Goal: Information Seeking & Learning: Learn about a topic

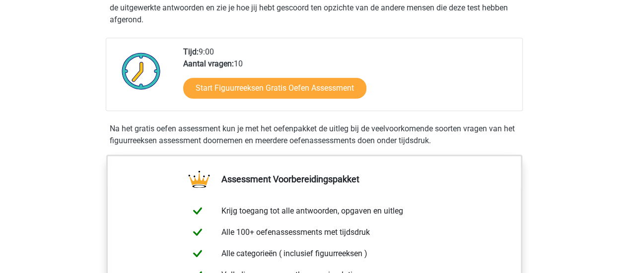
scroll to position [234, 0]
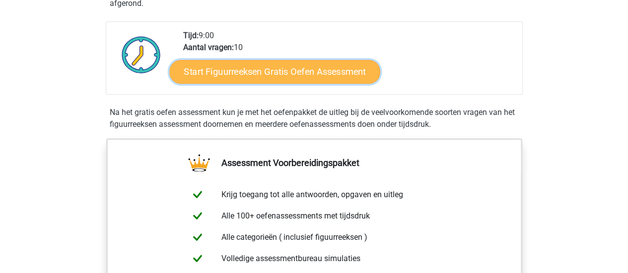
click at [247, 71] on link "Start Figuurreeksen Gratis Oefen Assessment" at bounding box center [274, 72] width 210 height 24
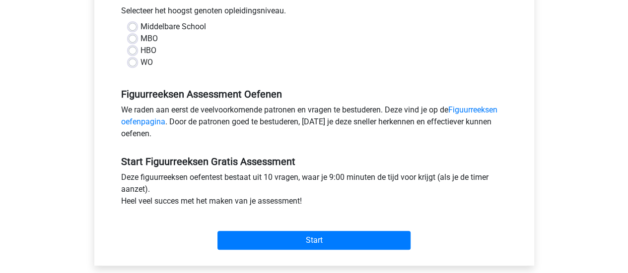
scroll to position [229, 0]
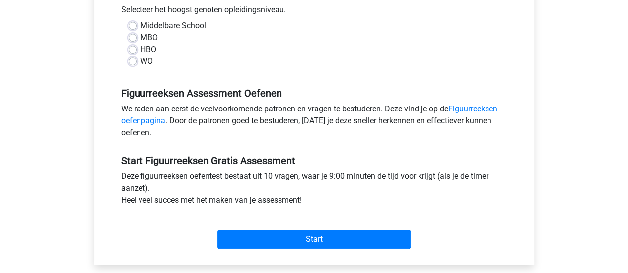
click at [140, 61] on label "WO" at bounding box center [146, 62] width 12 height 12
click at [131, 61] on input "WO" at bounding box center [133, 61] width 8 height 10
radio input "true"
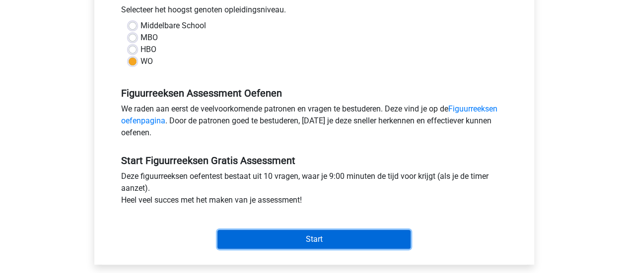
click at [329, 243] on input "Start" at bounding box center [313, 239] width 193 height 19
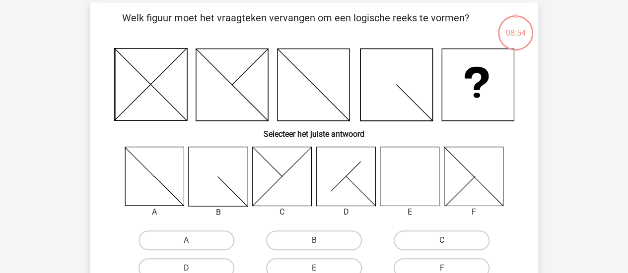
scroll to position [44, 0]
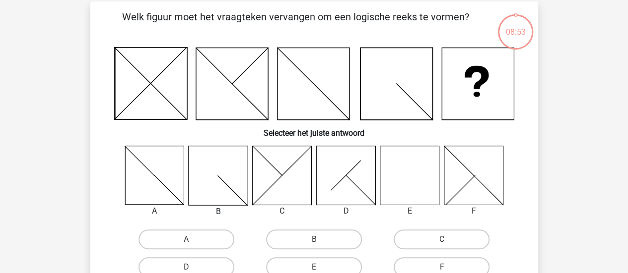
click at [319, 263] on label "E" at bounding box center [314, 268] width 96 height 20
click at [319, 267] on input "E" at bounding box center [317, 270] width 6 height 6
radio input "true"
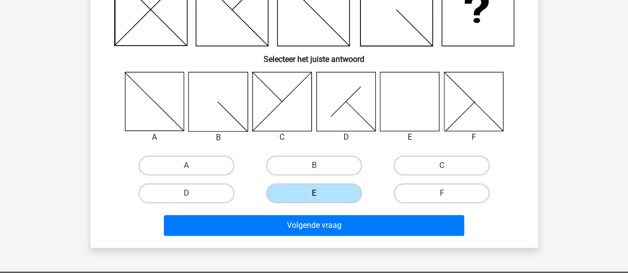
scroll to position [126, 0]
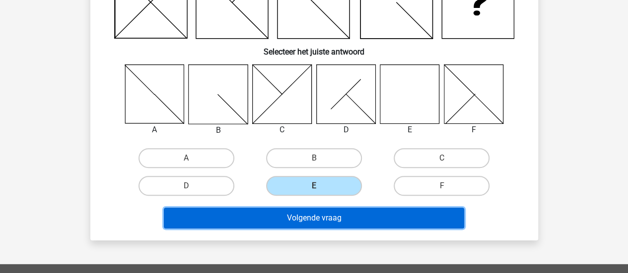
click at [308, 220] on button "Volgende vraag" at bounding box center [314, 218] width 300 height 21
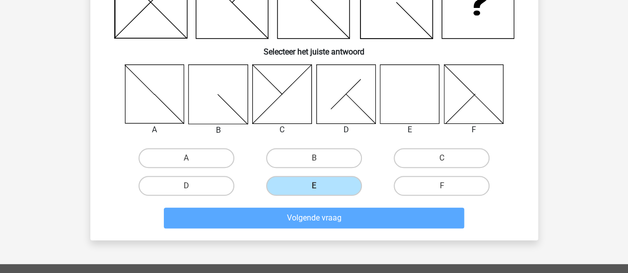
scroll to position [46, 0]
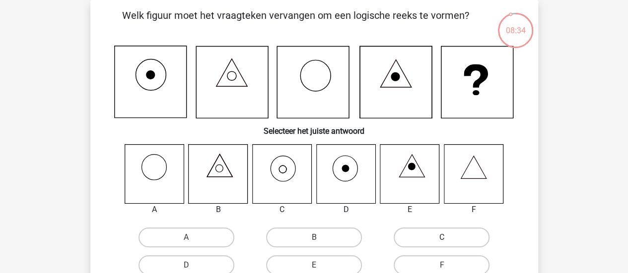
click at [406, 238] on label "C" at bounding box center [442, 238] width 96 height 20
click at [442, 238] on input "C" at bounding box center [445, 241] width 6 height 6
radio input "true"
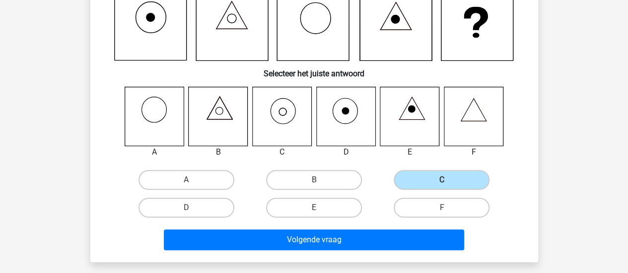
scroll to position [105, 0]
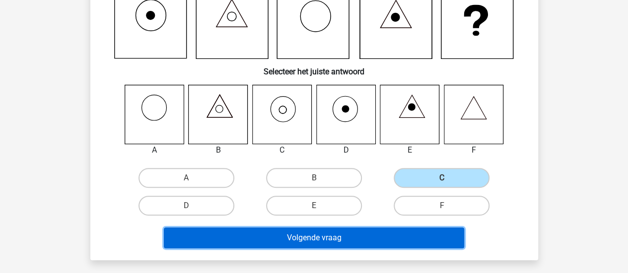
click at [353, 241] on button "Volgende vraag" at bounding box center [314, 238] width 300 height 21
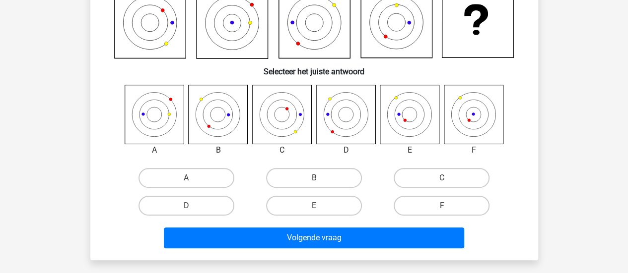
scroll to position [46, 0]
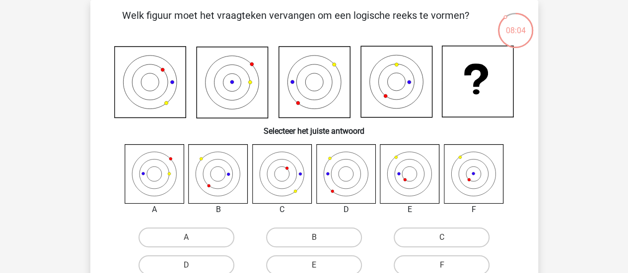
click at [475, 172] on icon at bounding box center [473, 173] width 59 height 59
click at [440, 263] on label "F" at bounding box center [442, 266] width 96 height 20
click at [442, 265] on input "F" at bounding box center [445, 268] width 6 height 6
radio input "true"
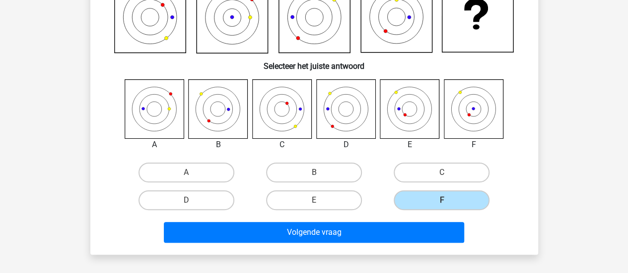
scroll to position [127, 0]
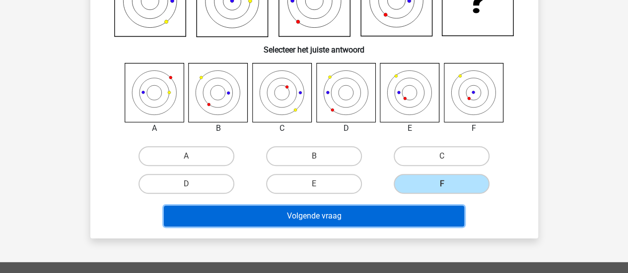
click at [349, 214] on button "Volgende vraag" at bounding box center [314, 216] width 300 height 21
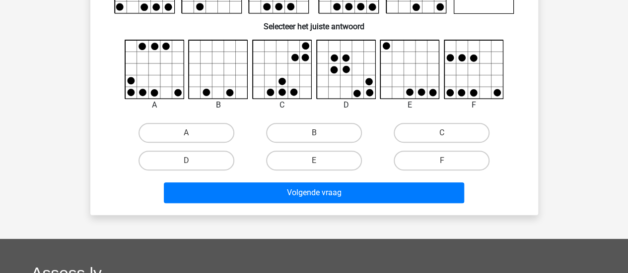
scroll to position [141, 0]
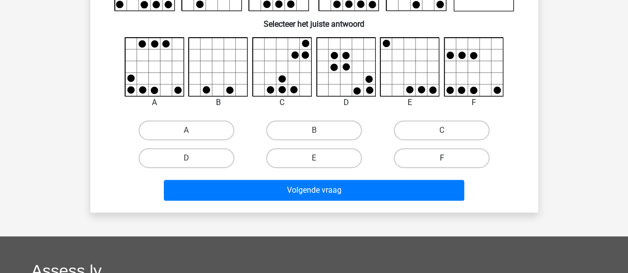
click at [436, 162] on label "F" at bounding box center [442, 158] width 96 height 20
click at [442, 162] on input "F" at bounding box center [445, 161] width 6 height 6
radio input "true"
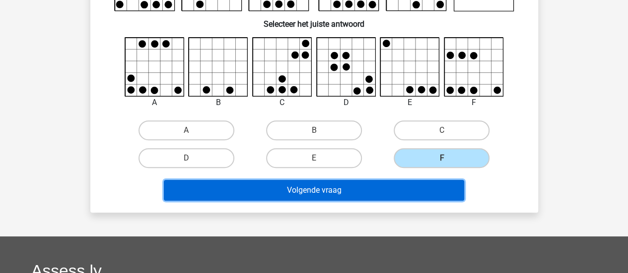
click at [405, 181] on button "Volgende vraag" at bounding box center [314, 190] width 300 height 21
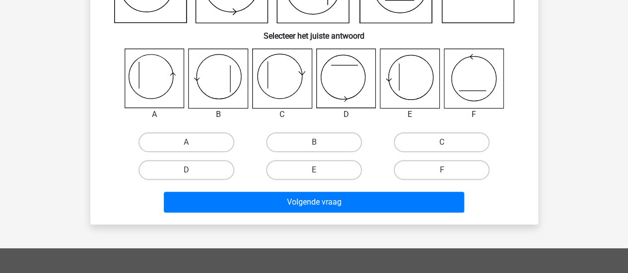
scroll to position [46, 0]
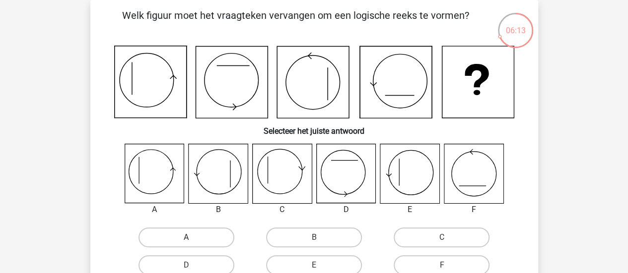
click at [201, 241] on label "A" at bounding box center [186, 238] width 96 height 20
click at [193, 241] on input "A" at bounding box center [189, 241] width 6 height 6
radio input "true"
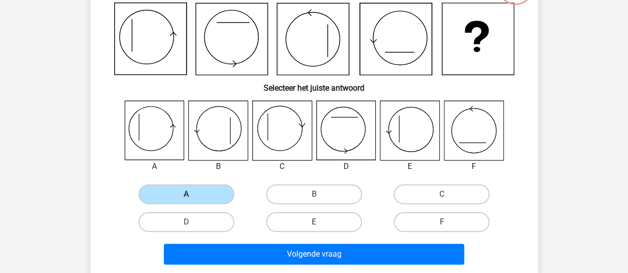
scroll to position [178, 0]
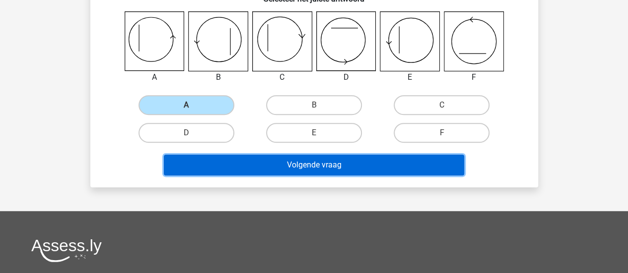
click at [323, 166] on button "Volgende vraag" at bounding box center [314, 165] width 300 height 21
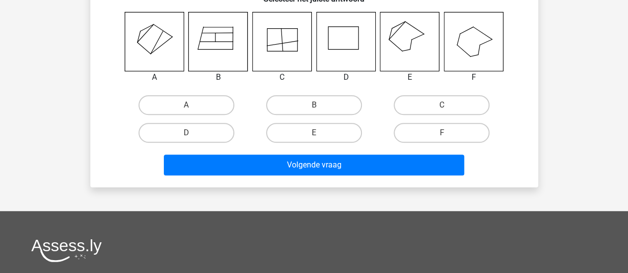
scroll to position [46, 0]
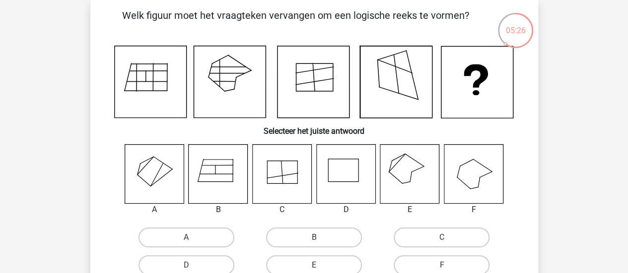
click at [151, 176] on icon at bounding box center [154, 173] width 59 height 59
click at [198, 242] on label "A" at bounding box center [186, 238] width 96 height 20
click at [193, 242] on input "A" at bounding box center [189, 241] width 6 height 6
radio input "true"
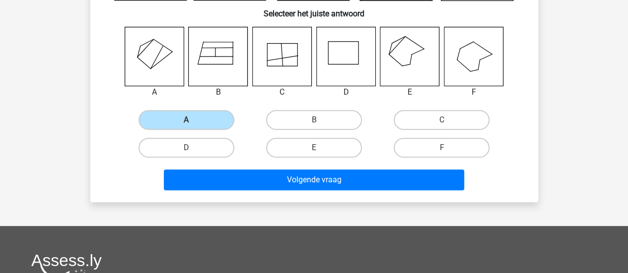
scroll to position [166, 0]
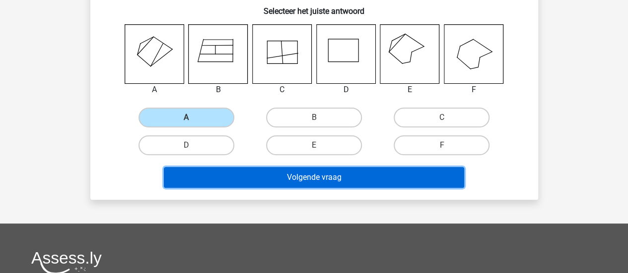
click at [366, 182] on button "Volgende vraag" at bounding box center [314, 177] width 300 height 21
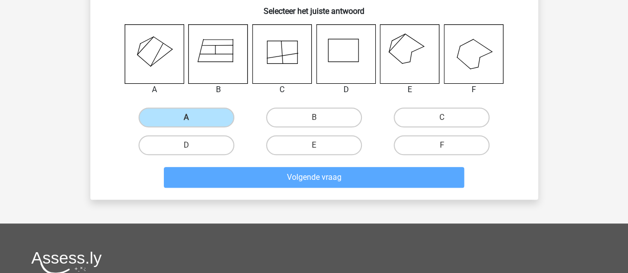
scroll to position [46, 0]
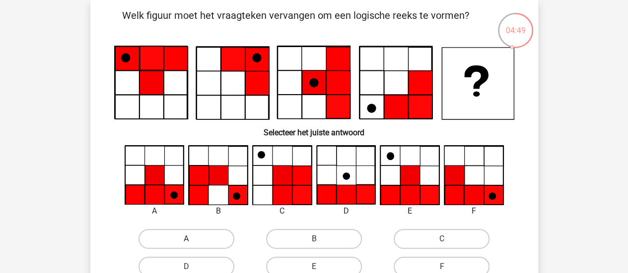
click at [182, 242] on label "A" at bounding box center [186, 239] width 96 height 20
click at [186, 242] on input "A" at bounding box center [189, 242] width 6 height 6
radio input "true"
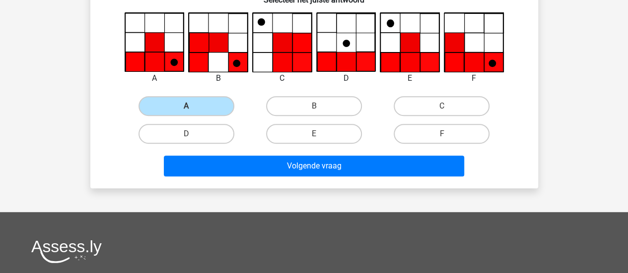
scroll to position [184, 0]
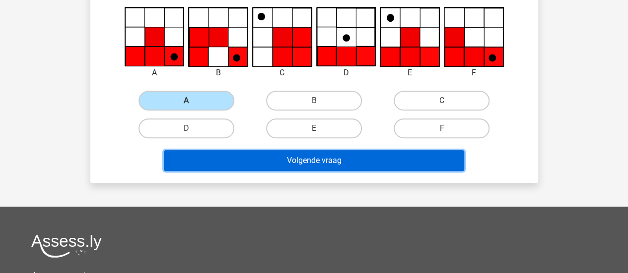
click at [337, 165] on button "Volgende vraag" at bounding box center [314, 160] width 300 height 21
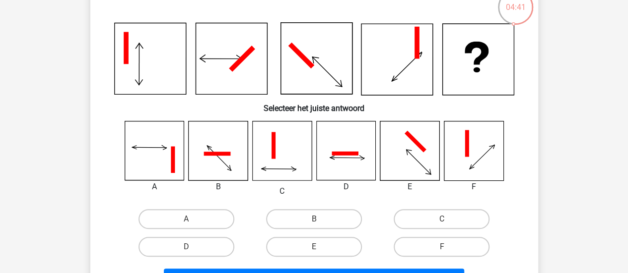
scroll to position [68, 0]
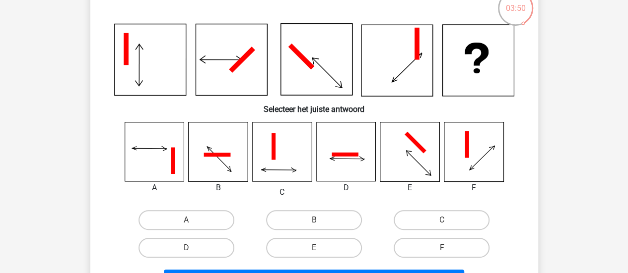
click at [348, 158] on icon at bounding box center [345, 152] width 59 height 59
click at [218, 249] on label "D" at bounding box center [186, 248] width 96 height 20
click at [193, 249] on input "D" at bounding box center [189, 251] width 6 height 6
radio input "true"
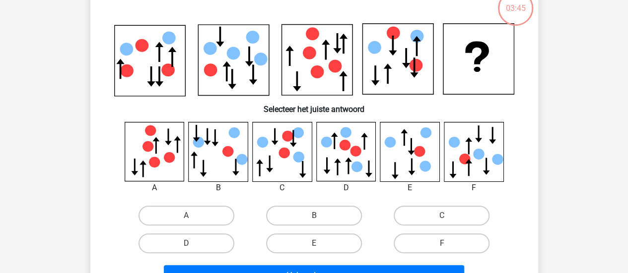
scroll to position [46, 0]
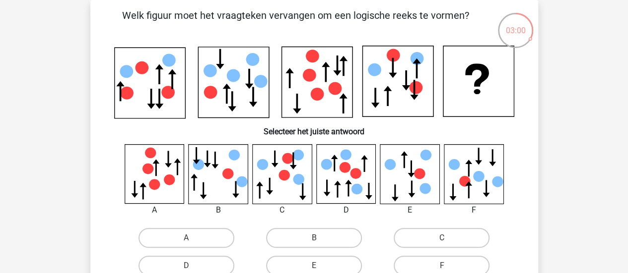
click at [220, 167] on icon at bounding box center [218, 173] width 59 height 59
click at [302, 236] on label "B" at bounding box center [314, 238] width 96 height 20
click at [314, 238] on input "B" at bounding box center [317, 241] width 6 height 6
radio input "true"
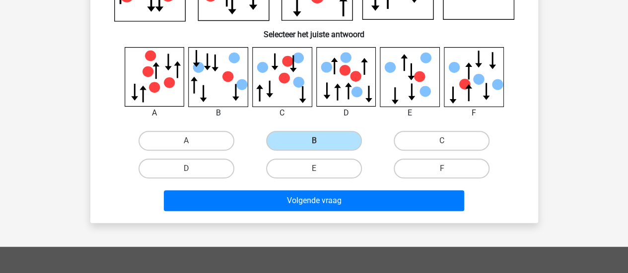
scroll to position [169, 0]
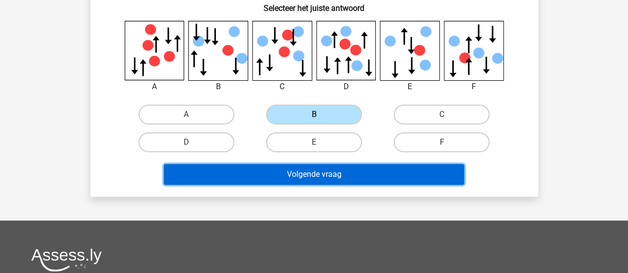
click at [329, 177] on button "Volgende vraag" at bounding box center [314, 174] width 300 height 21
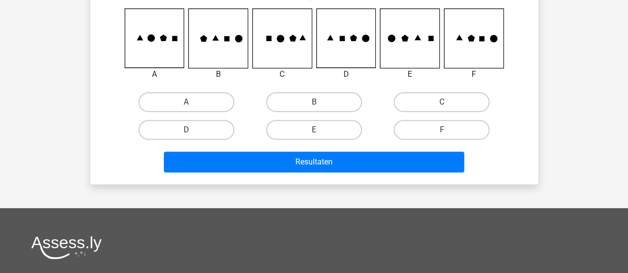
scroll to position [46, 0]
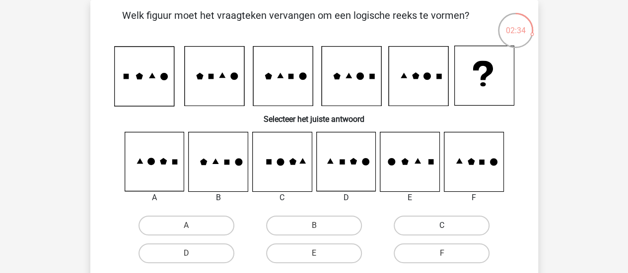
click at [445, 220] on label "C" at bounding box center [442, 226] width 96 height 20
click at [445, 226] on input "C" at bounding box center [445, 229] width 6 height 6
radio input "true"
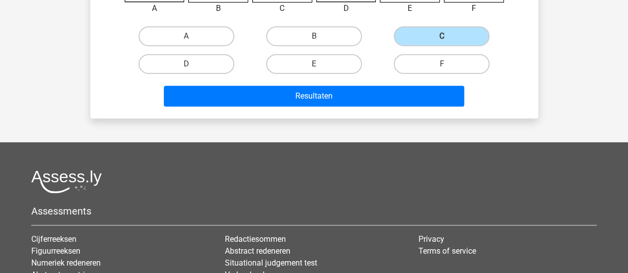
scroll to position [237, 0]
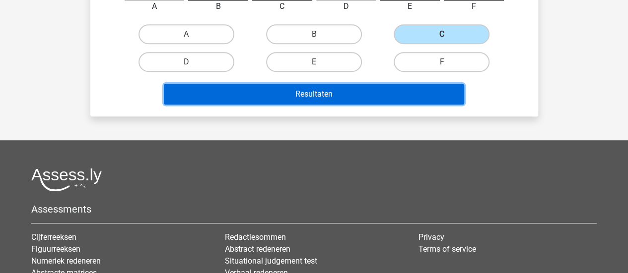
click at [330, 91] on button "Resultaten" at bounding box center [314, 94] width 300 height 21
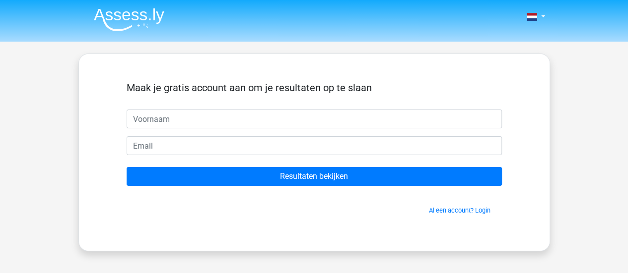
click at [451, 119] on input "text" at bounding box center [314, 119] width 375 height 19
click at [200, 120] on input "text" at bounding box center [314, 119] width 375 height 19
type input "Katleen"
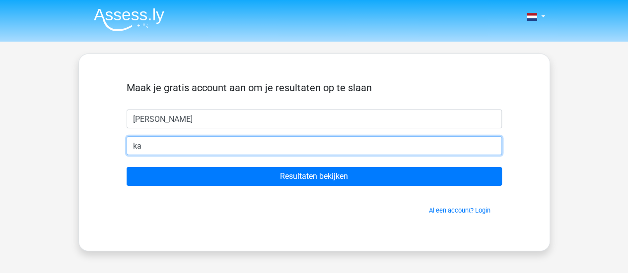
type input "katleen.vandeperre@gmail.com"
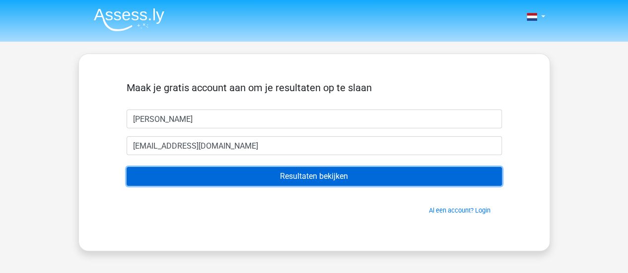
click at [250, 177] on input "Resultaten bekijken" at bounding box center [314, 176] width 375 height 19
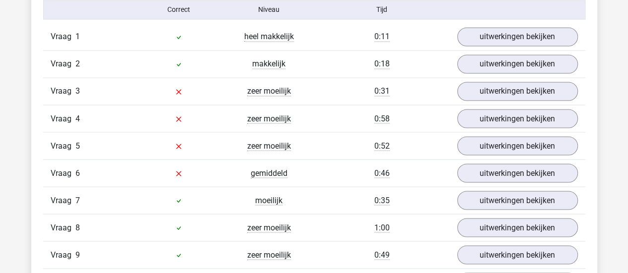
scroll to position [835, 0]
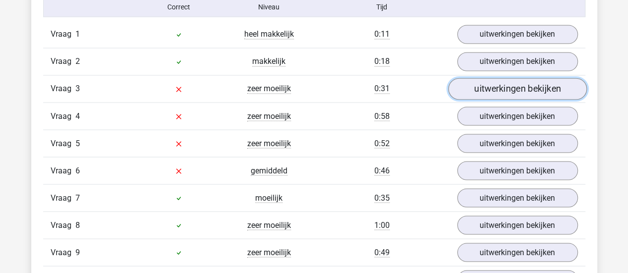
click at [487, 84] on link "uitwerkingen bekijken" at bounding box center [517, 89] width 138 height 22
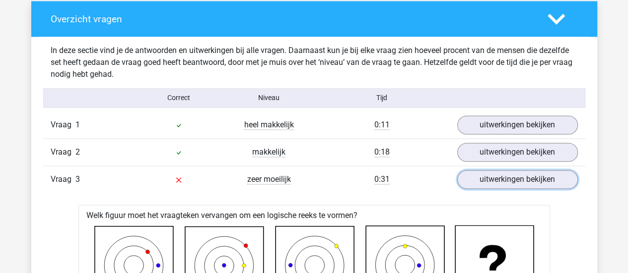
scroll to position [751, 0]
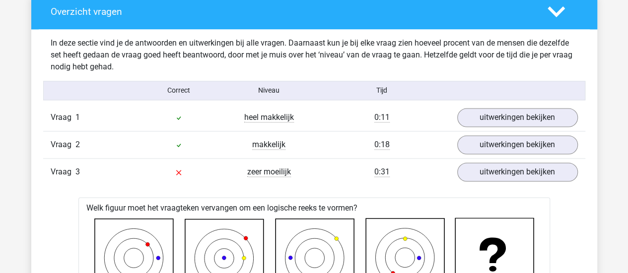
click at [558, 11] on polygon at bounding box center [555, 11] width 17 height 11
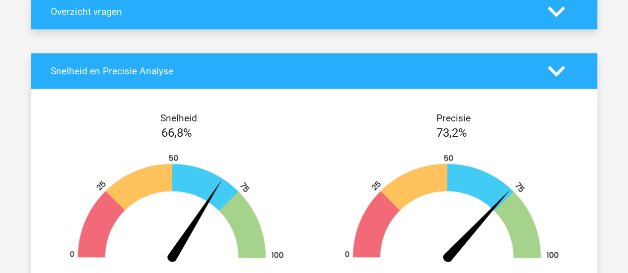
click at [557, 7] on icon at bounding box center [555, 11] width 17 height 17
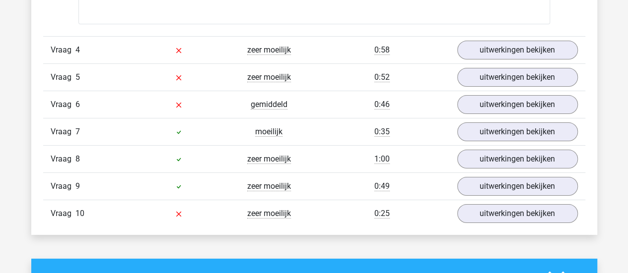
scroll to position [1728, 0]
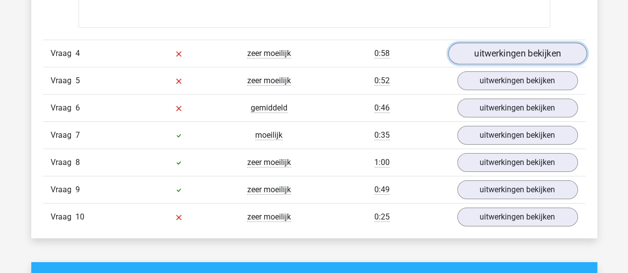
click at [512, 50] on link "uitwerkingen bekijken" at bounding box center [517, 54] width 138 height 22
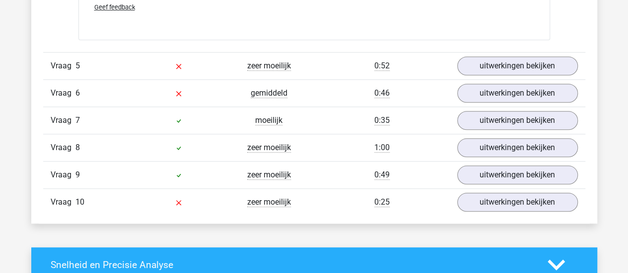
scroll to position [2343, 0]
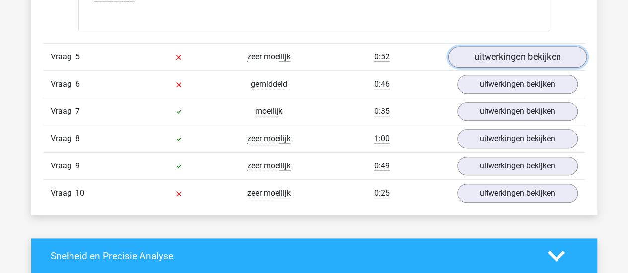
click at [520, 55] on link "uitwerkingen bekijken" at bounding box center [517, 57] width 138 height 22
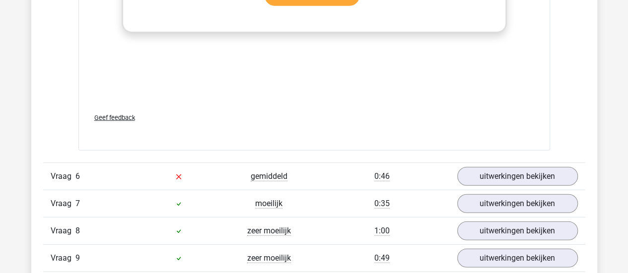
scroll to position [3094, 0]
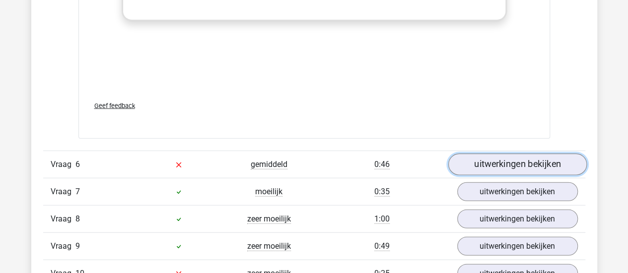
click at [502, 157] on link "uitwerkingen bekijken" at bounding box center [517, 165] width 138 height 22
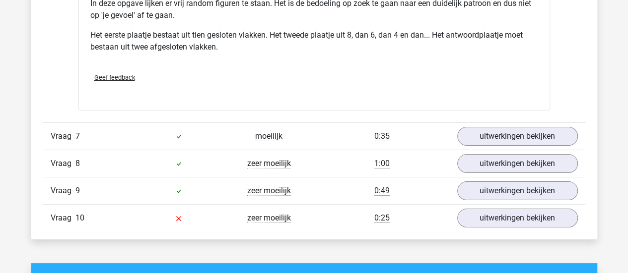
scroll to position [3771, 0]
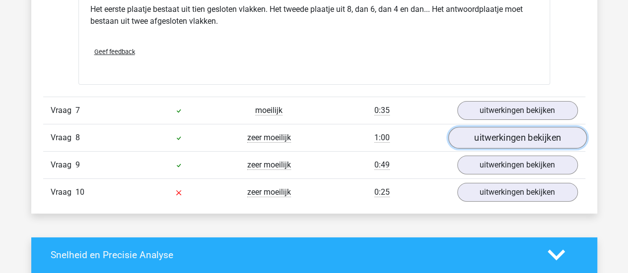
click at [527, 137] on link "uitwerkingen bekijken" at bounding box center [517, 138] width 138 height 22
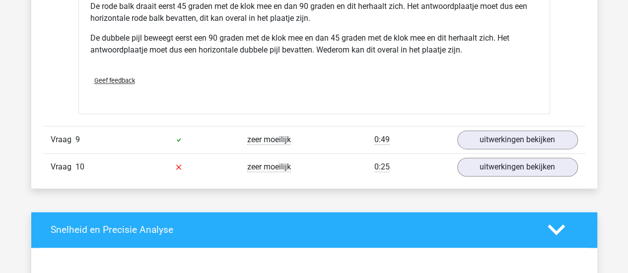
scroll to position [4447, 0]
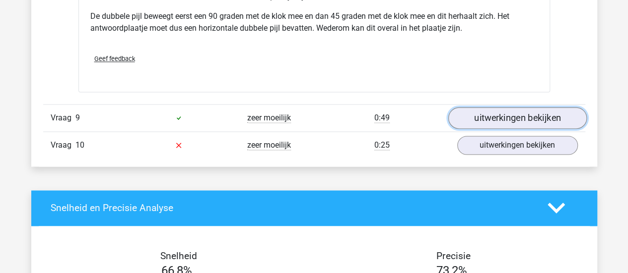
click at [518, 113] on link "uitwerkingen bekijken" at bounding box center [517, 118] width 138 height 22
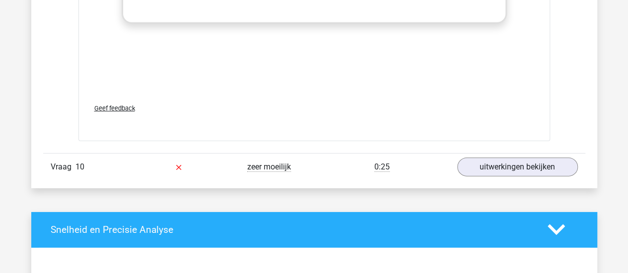
scroll to position [5290, 0]
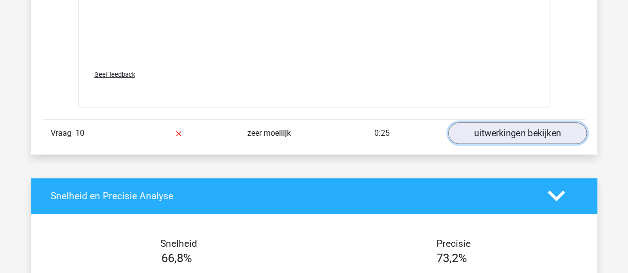
click at [520, 123] on link "uitwerkingen bekijken" at bounding box center [517, 134] width 138 height 22
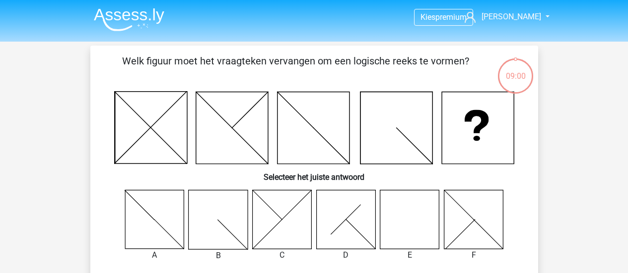
scroll to position [249, 0]
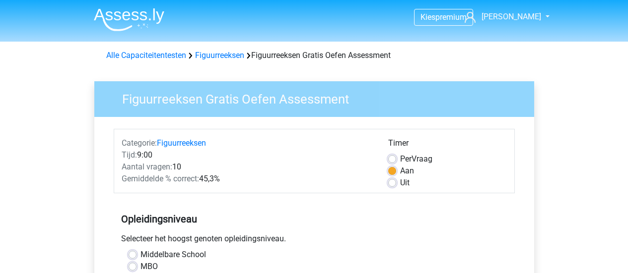
scroll to position [229, 0]
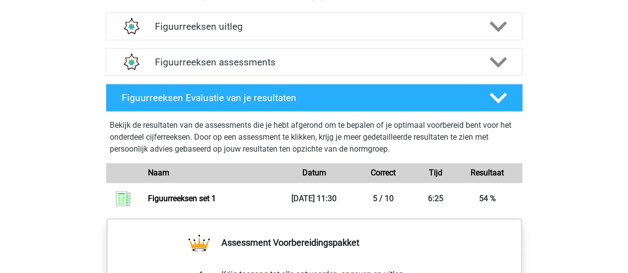
scroll to position [615, 0]
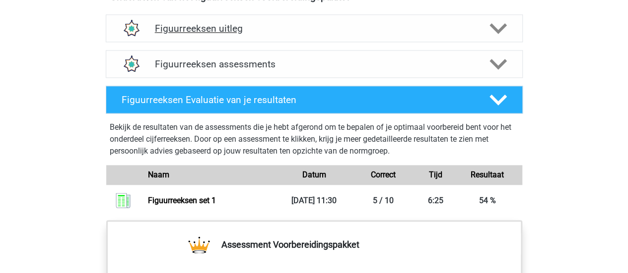
click at [503, 28] on icon at bounding box center [497, 28] width 17 height 17
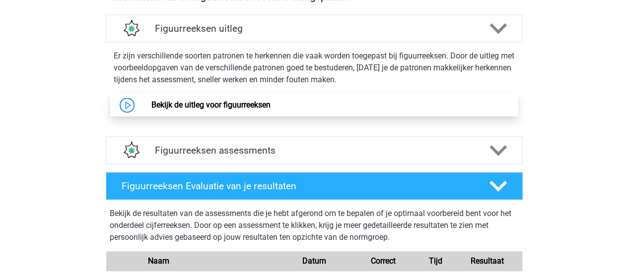
click at [218, 110] on link "Bekijk de uitleg voor figuurreeksen" at bounding box center [210, 104] width 119 height 9
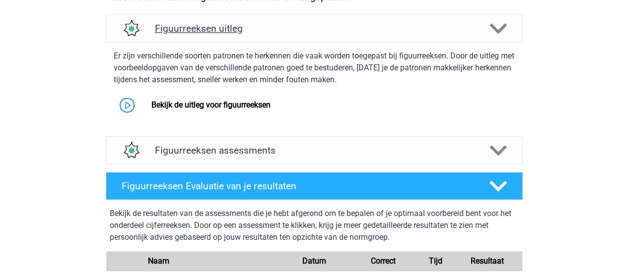
click at [495, 27] on polygon at bounding box center [497, 28] width 17 height 11
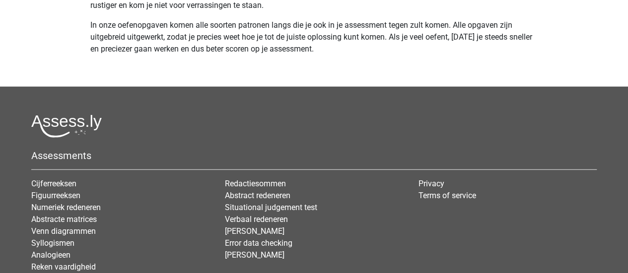
scroll to position [3189, 0]
